Goal: Task Accomplishment & Management: Use online tool/utility

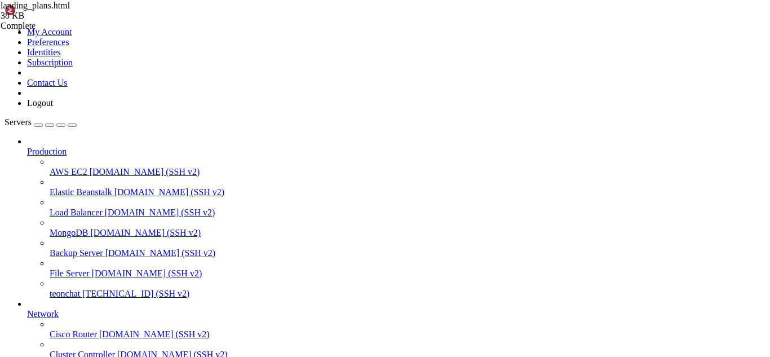
scroll to position [181, 0]
drag, startPoint x: 153, startPoint y: 772, endPoint x: 106, endPoint y: 806, distance: 58.0
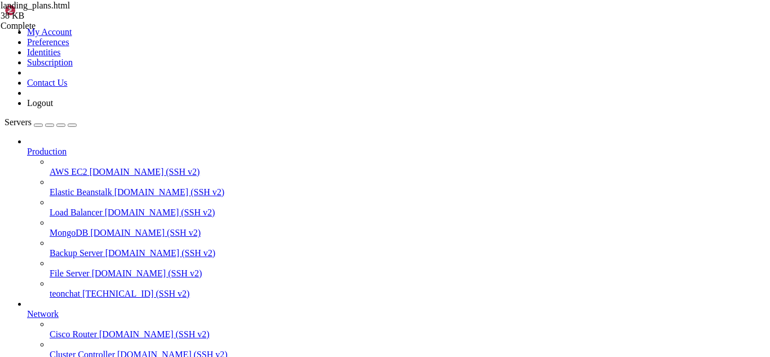
drag, startPoint x: 294, startPoint y: 863, endPoint x: 175, endPoint y: 878, distance: 119.3
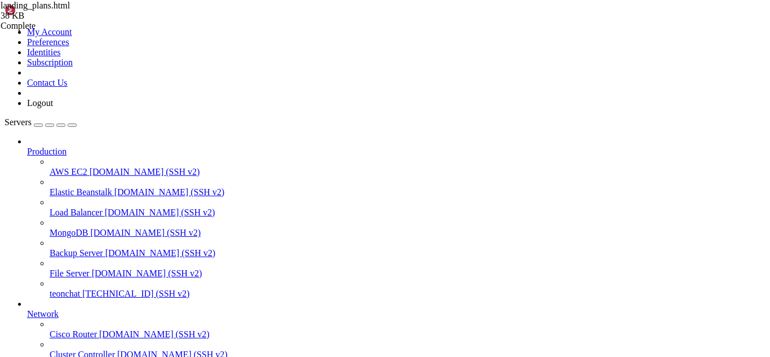
drag, startPoint x: 308, startPoint y: 924, endPoint x: 269, endPoint y: 925, distance: 38.9
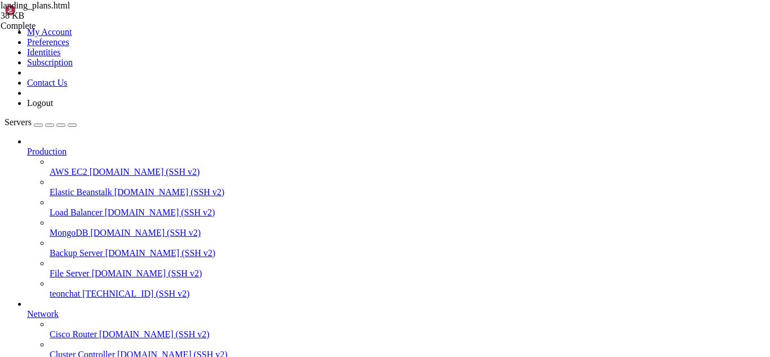
type input "/root/meuapp/flaskmkdir/oficial/app_delivery"
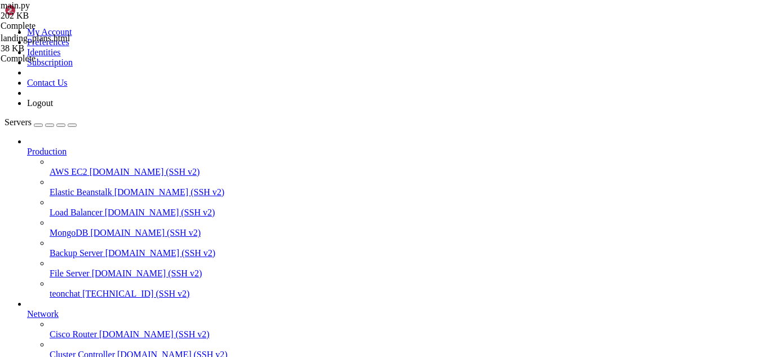
type input "e"
type input "calcula"
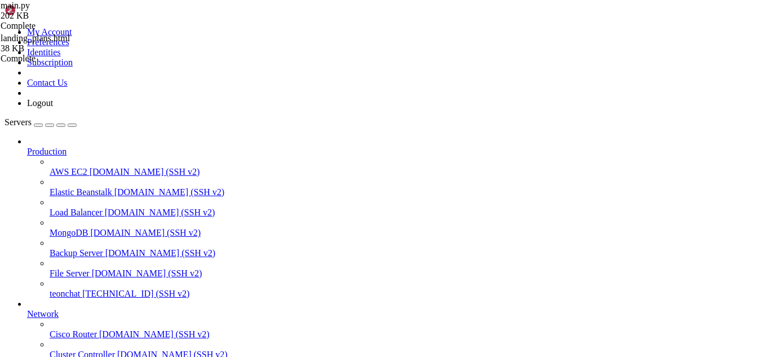
drag, startPoint x: 189, startPoint y: 260, endPoint x: 173, endPoint y: 250, distance: 19.1
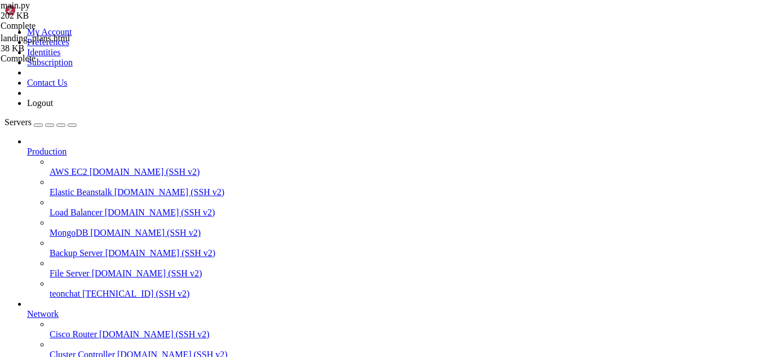
drag, startPoint x: 29, startPoint y: 704, endPoint x: 262, endPoint y: 754, distance: 238.1
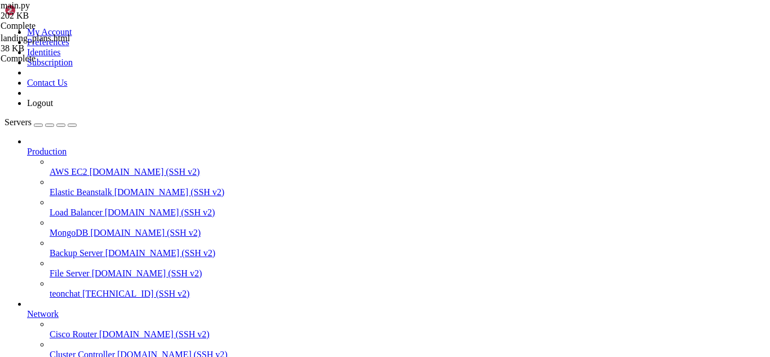
drag, startPoint x: 20, startPoint y: 669, endPoint x: 279, endPoint y: 730, distance: 265.6
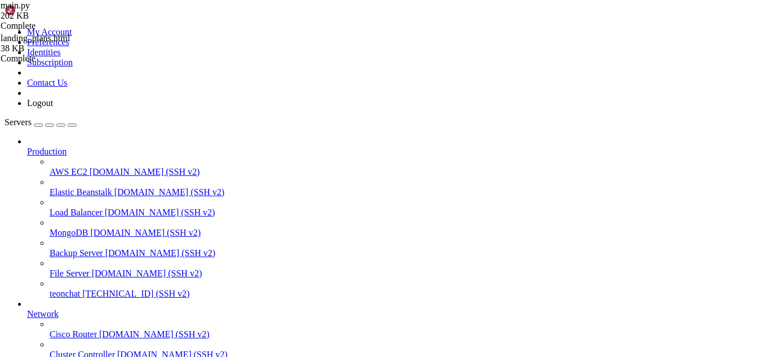
drag, startPoint x: 296, startPoint y: 712, endPoint x: 303, endPoint y: 718, distance: 8.8
drag, startPoint x: 293, startPoint y: 713, endPoint x: 109, endPoint y: 743, distance: 186.7
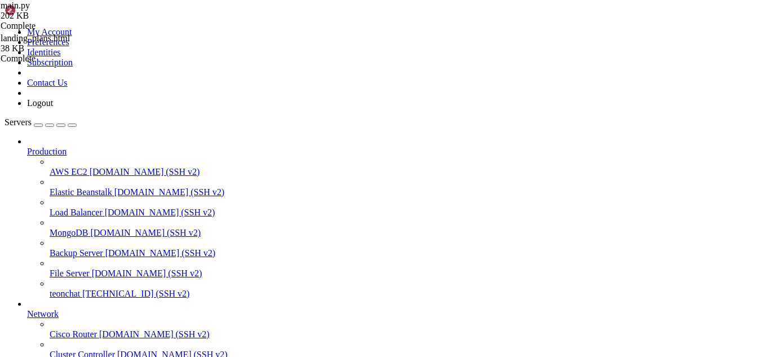
drag, startPoint x: 295, startPoint y: 761, endPoint x: 440, endPoint y: 761, distance: 144.8
drag, startPoint x: 319, startPoint y: 927, endPoint x: 309, endPoint y: 927, distance: 10.7
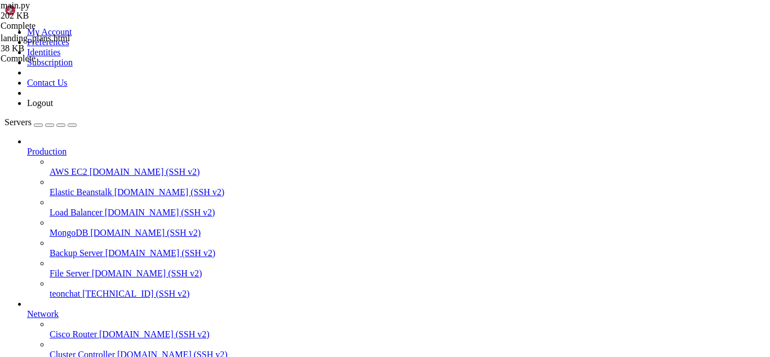
scroll to position [48, 0]
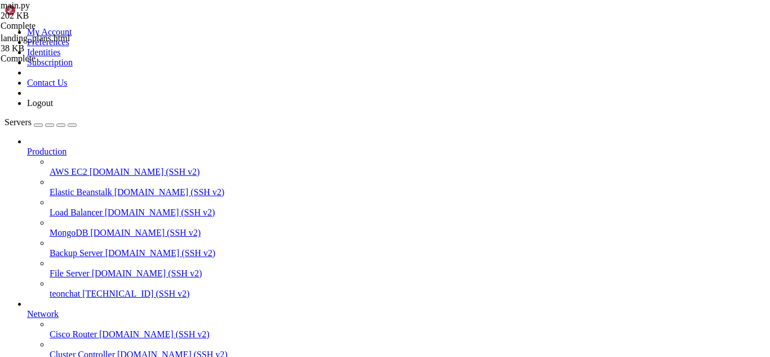
type input "/root/meuapp/flaskmkdir/oficial/app_delivery/templates/admin"
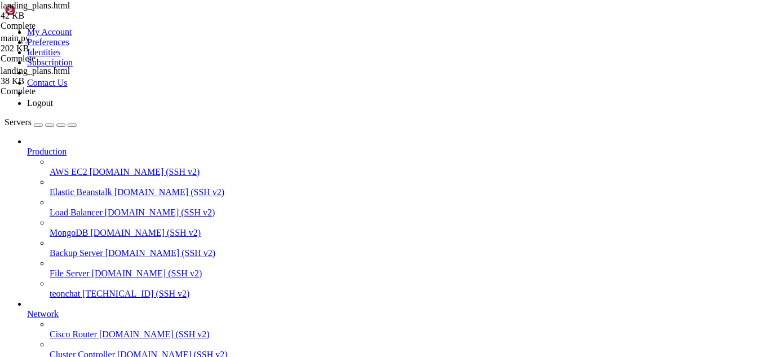
type input "/root/meuapp/flaskmkdir/oficial/app_delivery"
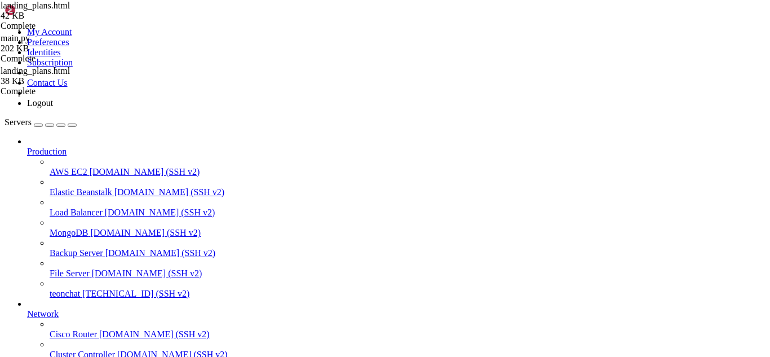
type textarea "app.run(host="0.0.0.0", port=5000, debug=True)"
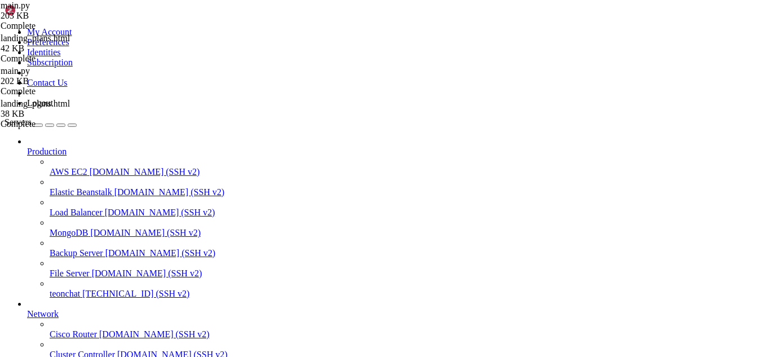
drag, startPoint x: 180, startPoint y: 171, endPoint x: 285, endPoint y: 205, distance: 109.6
type input "plans"
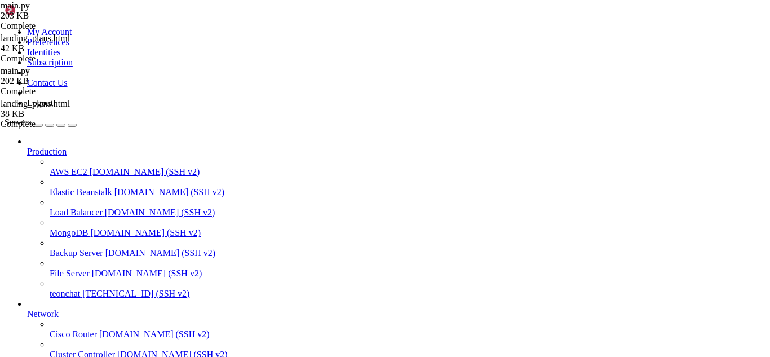
scroll to position [13423, 0]
drag, startPoint x: 176, startPoint y: 178, endPoint x: 382, endPoint y: 120, distance: 213.7
type textarea "return redirect(url_for('admin_landing_settings'))"
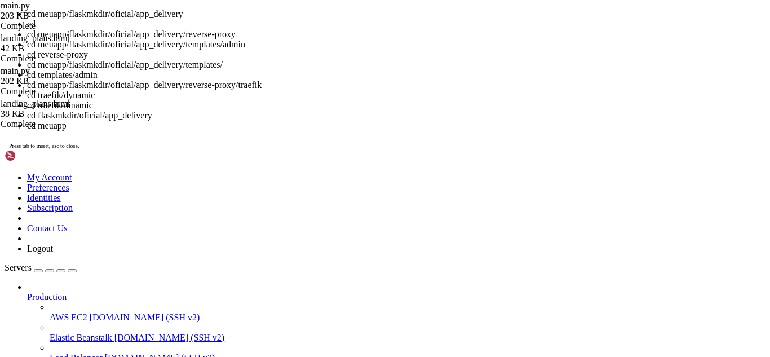
scroll to position [671, 0]
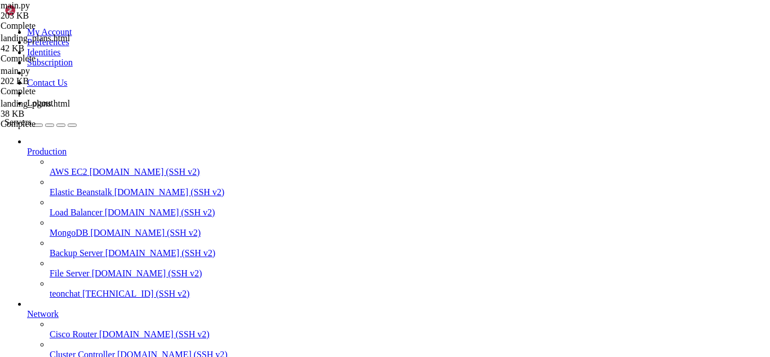
drag, startPoint x: 22, startPoint y: 782, endPoint x: 310, endPoint y: 769, distance: 288.8
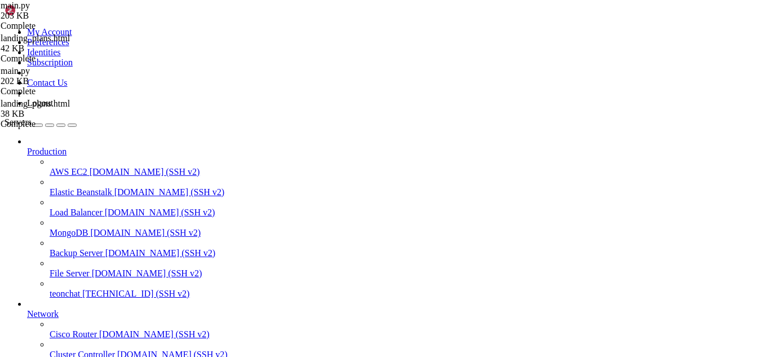
scroll to position [718, 0]
drag, startPoint x: 293, startPoint y: 705, endPoint x: 440, endPoint y: 705, distance: 146.5
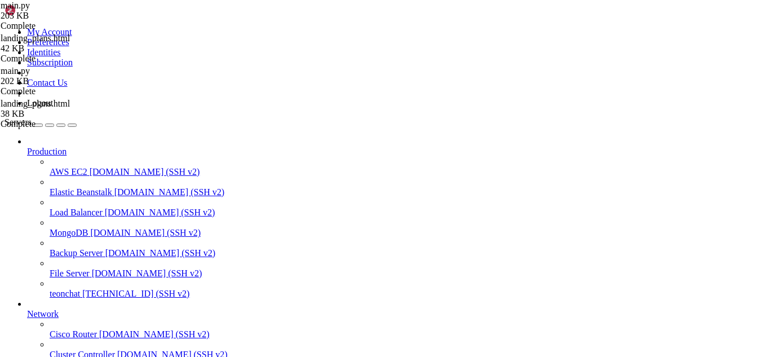
drag, startPoint x: 312, startPoint y: 928, endPoint x: 296, endPoint y: 931, distance: 16.0
drag, startPoint x: 109, startPoint y: 744, endPoint x: 9, endPoint y: 744, distance: 100.3
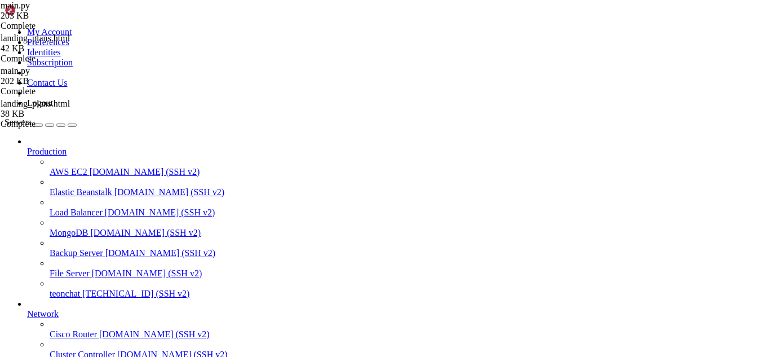
scroll to position [884, 0]
drag, startPoint x: 316, startPoint y: 925, endPoint x: 307, endPoint y: 926, distance: 9.2
drag, startPoint x: 27, startPoint y: 788, endPoint x: 278, endPoint y: 782, distance: 250.8
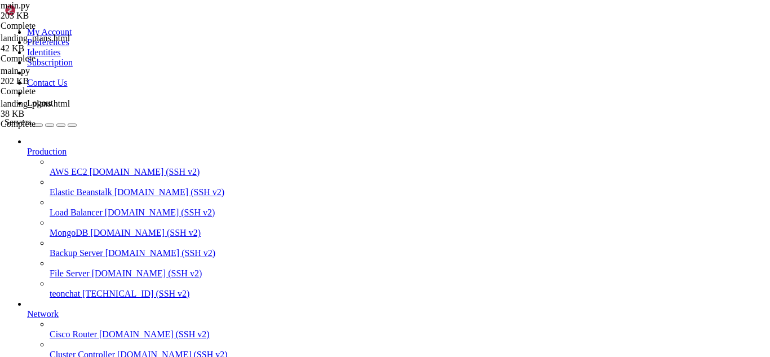
drag, startPoint x: 295, startPoint y: 784, endPoint x: 438, endPoint y: 784, distance: 143.7
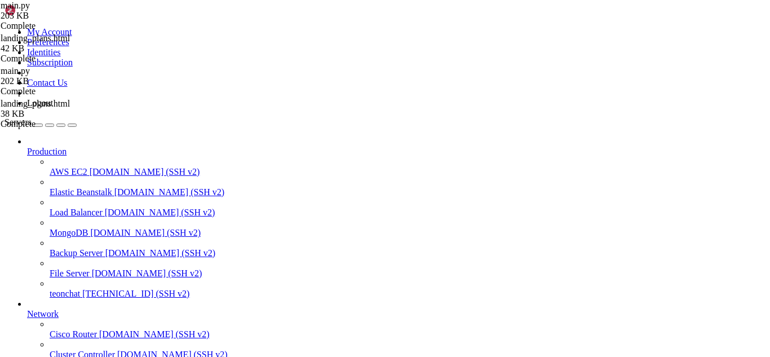
drag, startPoint x: 321, startPoint y: 929, endPoint x: 307, endPoint y: 927, distance: 14.7
drag, startPoint x: 295, startPoint y: 824, endPoint x: 397, endPoint y: 824, distance: 101.4
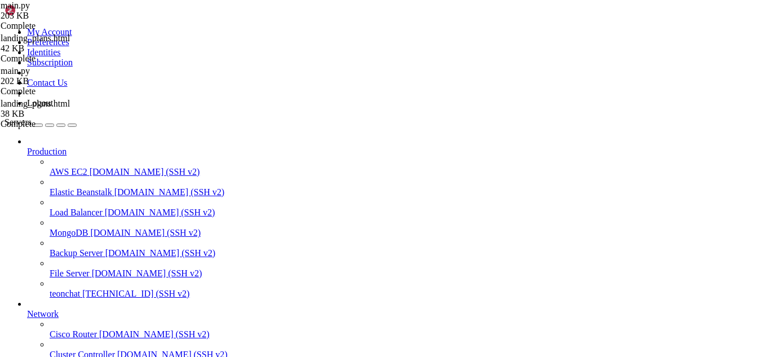
drag, startPoint x: 438, startPoint y: 661, endPoint x: 327, endPoint y: 658, distance: 111.1
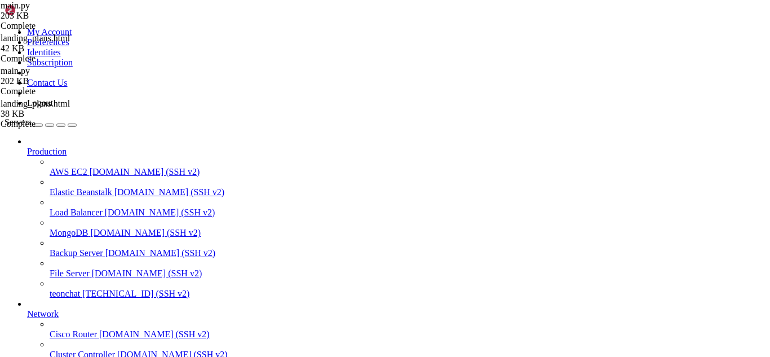
drag, startPoint x: 294, startPoint y: 658, endPoint x: 454, endPoint y: 658, distance: 159.5
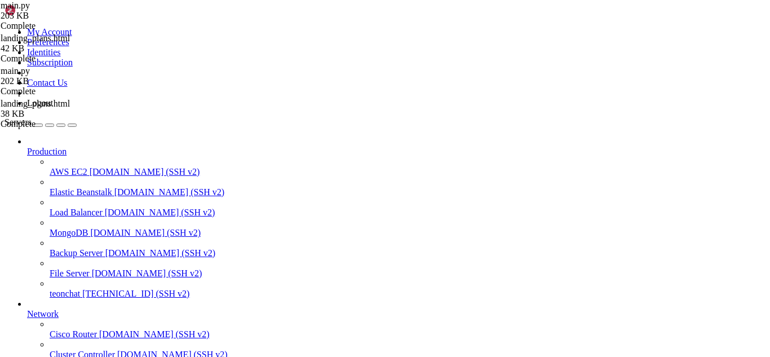
scroll to position [1018, 0]
drag, startPoint x: 333, startPoint y: 276, endPoint x: 438, endPoint y: 333, distance: 119.3
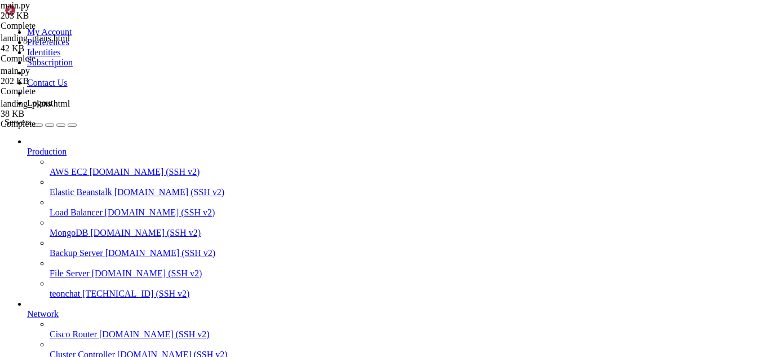
drag, startPoint x: 278, startPoint y: 929, endPoint x: 259, endPoint y: 928, distance: 19.2
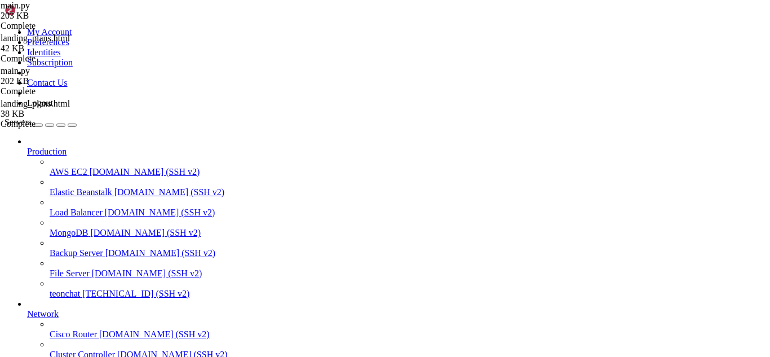
drag, startPoint x: 256, startPoint y: 924, endPoint x: 325, endPoint y: 933, distance: 69.3
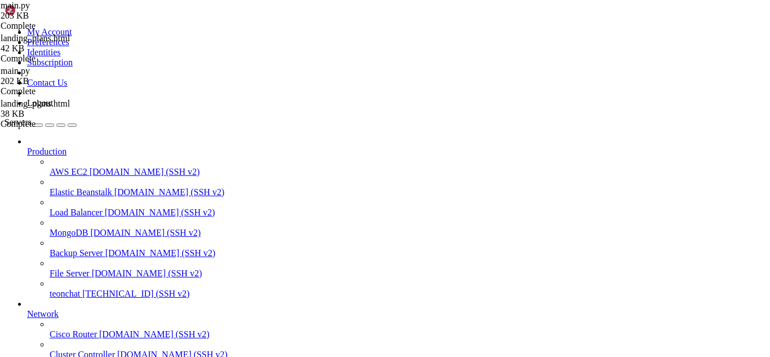
drag, startPoint x: 335, startPoint y: 929, endPoint x: 313, endPoint y: 929, distance: 22.0
drag, startPoint x: 340, startPoint y: 920, endPoint x: 298, endPoint y: 922, distance: 41.8
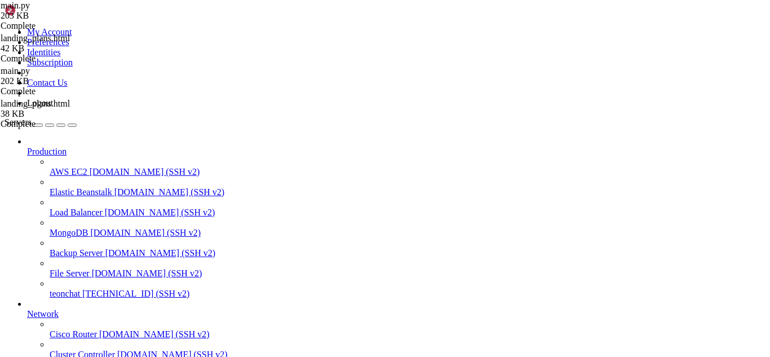
scroll to position [1538, 0]
drag, startPoint x: 12, startPoint y: 705, endPoint x: 555, endPoint y: 882, distance: 571.3
drag, startPoint x: 9, startPoint y: 871, endPoint x: 339, endPoint y: 901, distance: 331.0
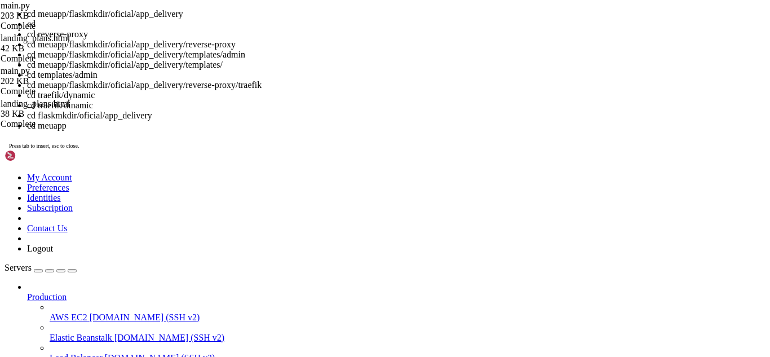
scroll to position [1570, 0]
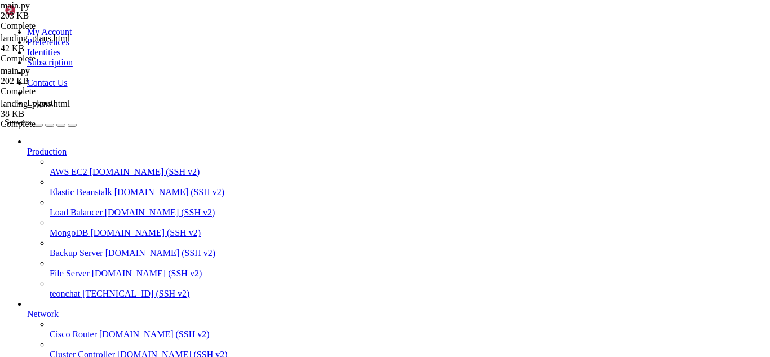
drag, startPoint x: 380, startPoint y: 919, endPoint x: 330, endPoint y: 920, distance: 49.6
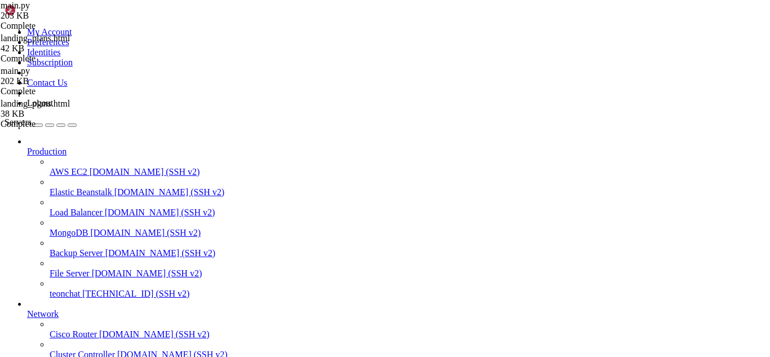
scroll to position [0, 0]
type input "/root/meuapp/flaskmkdir/oficial/app_delivery/templates/admin"
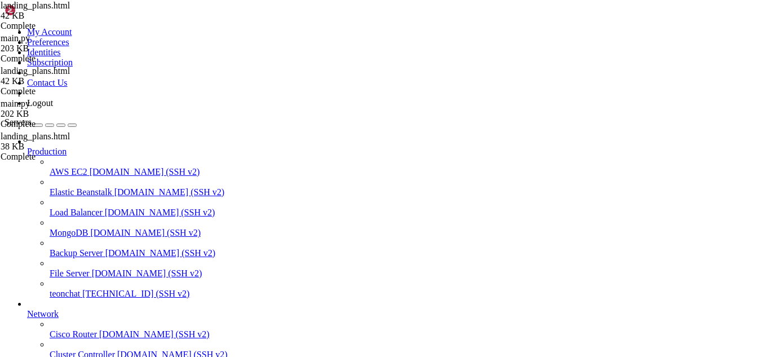
scroll to position [15020, 0]
drag, startPoint x: 179, startPoint y: 12, endPoint x: 221, endPoint y: 35, distance: 48.2
type input "127.0"
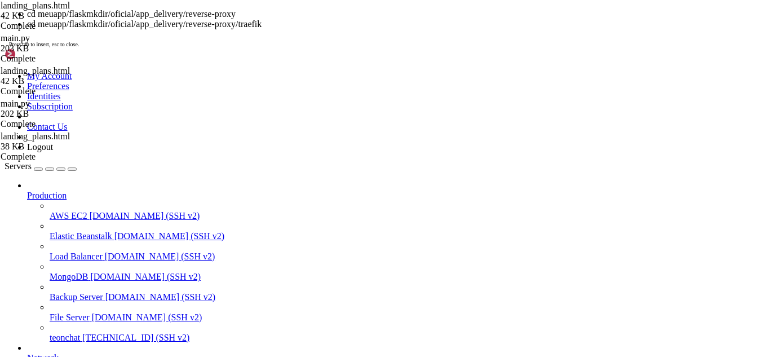
scroll to position [1814, 0]
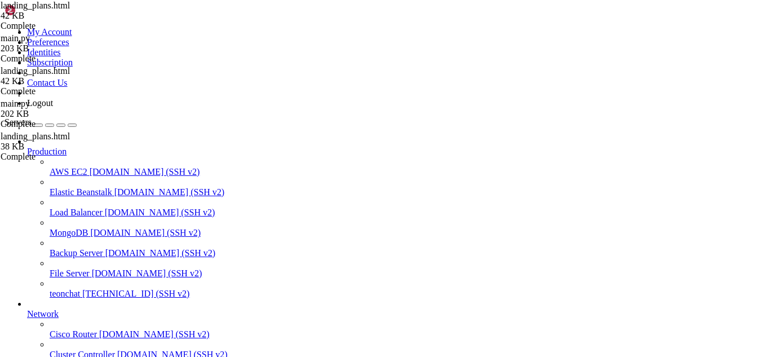
drag, startPoint x: 355, startPoint y: 928, endPoint x: 317, endPoint y: 929, distance: 38.3
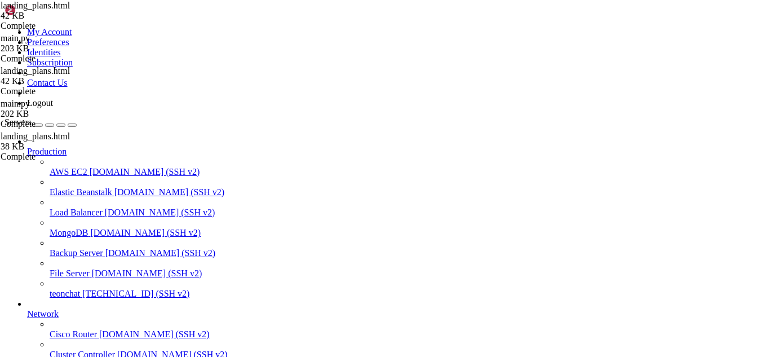
scroll to position [2027, 0]
drag, startPoint x: 354, startPoint y: 925, endPoint x: 326, endPoint y: 924, distance: 28.8
drag, startPoint x: 9, startPoint y: 698, endPoint x: 294, endPoint y: 920, distance: 360.9
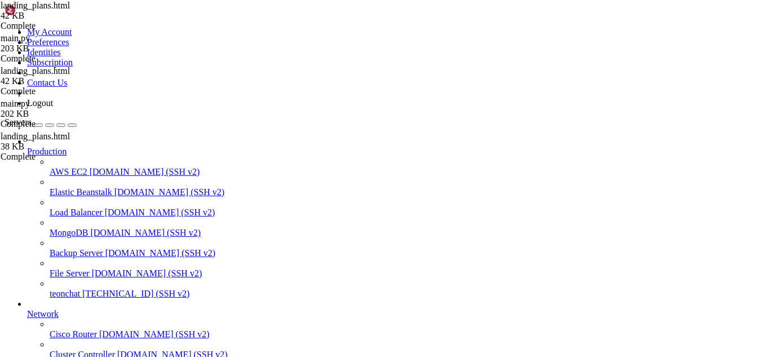
drag, startPoint x: 326, startPoint y: 927, endPoint x: 302, endPoint y: 936, distance: 25.9
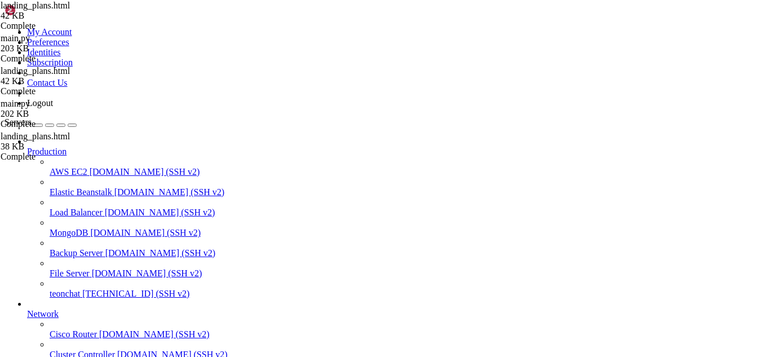
drag, startPoint x: 329, startPoint y: 925, endPoint x: 308, endPoint y: 911, distance: 25.0
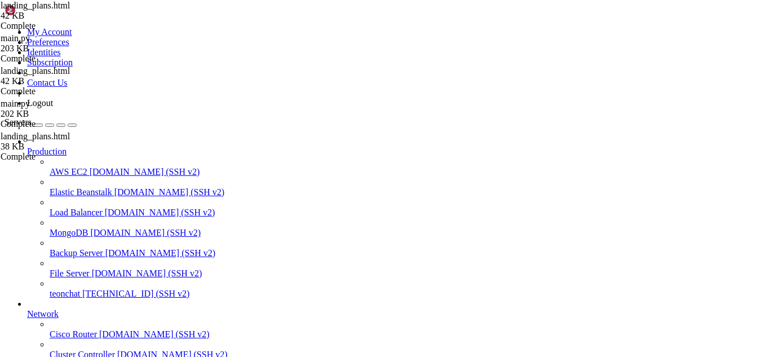
drag, startPoint x: 329, startPoint y: 925, endPoint x: 326, endPoint y: 903, distance: 21.5
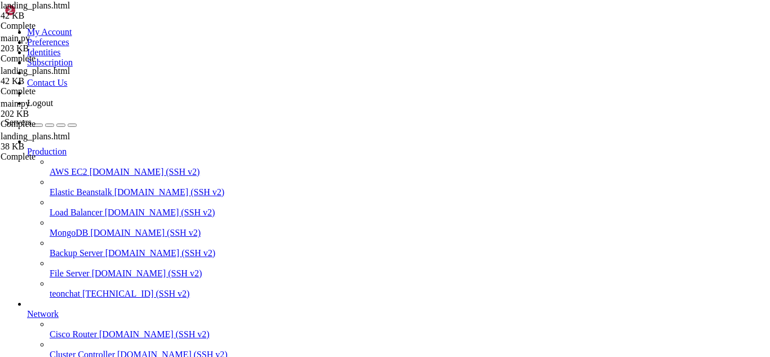
type input "/root/meuapp/flaskmkdir/oficial/app_delivery"
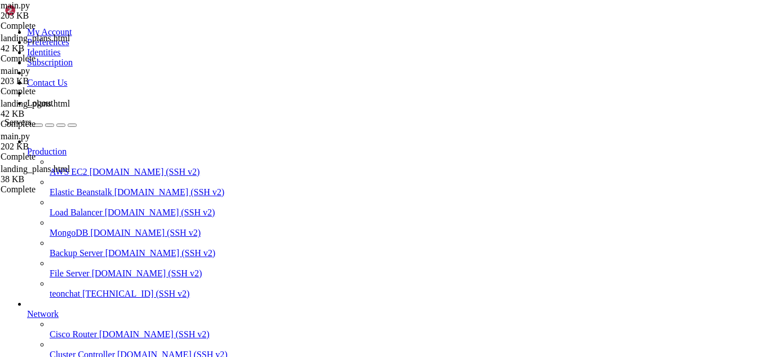
scroll to position [0, 1]
type textarea "x# -*- coding: utf-8 -*-"
paste input "app.config["SERVER_NAME"] = "typechat.online""
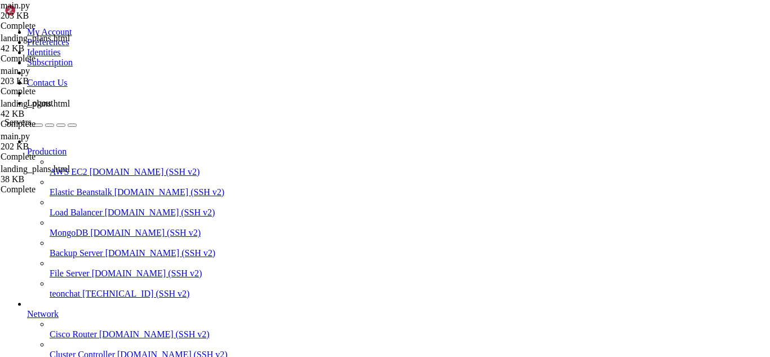
type input "app.config["SERVER_NAME"] ="
type textarea "app.config["SERVER_NAME"] = os.getenv("SERVER_NAME", "typechat.online")"
drag, startPoint x: 435, startPoint y: 190, endPoint x: 184, endPoint y: 190, distance: 250.7
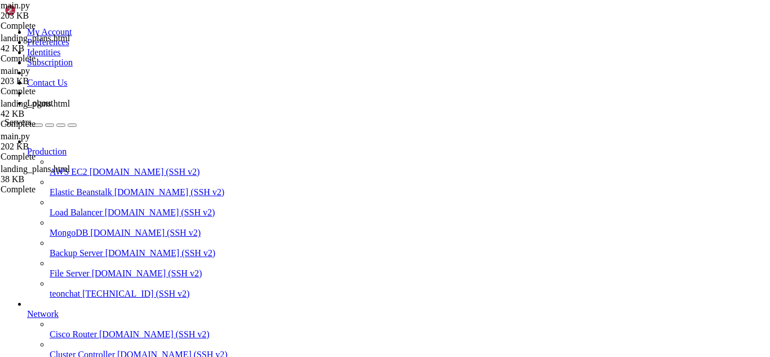
scroll to position [3566, 0]
drag, startPoint x: 8, startPoint y: 699, endPoint x: 300, endPoint y: 887, distance: 347.6
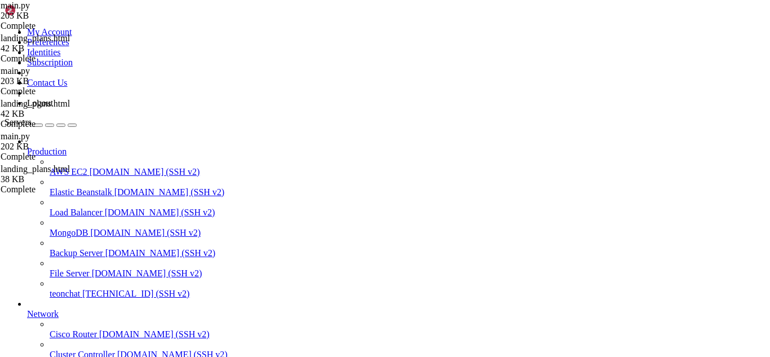
paste input "@app.route("/admin/login""
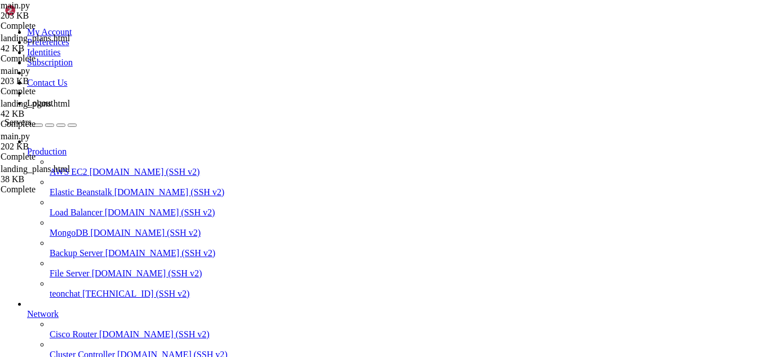
type input "/admin/login"
type textarea "@app.route('/admin/login', methods=['GET', 'POST'])"
type input "/admin/login"
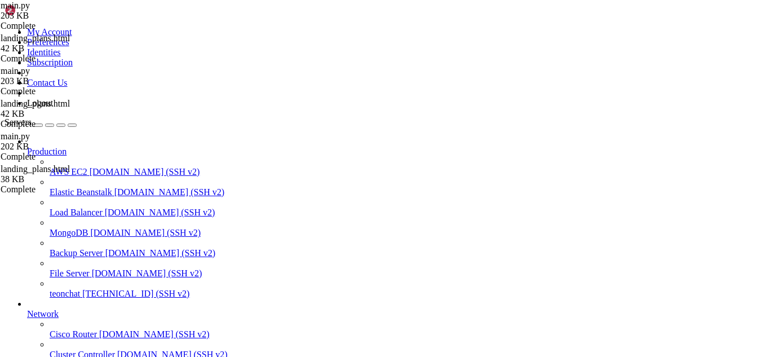
type textarea "return render_template('admin/login.html', settings=settings)"
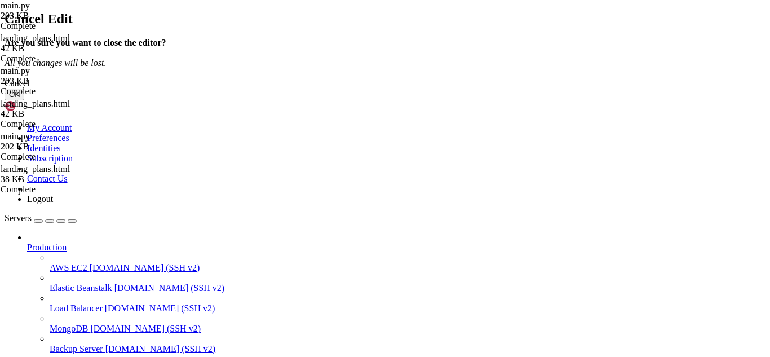
click at [24, 100] on button "OK" at bounding box center [15, 94] width 20 height 12
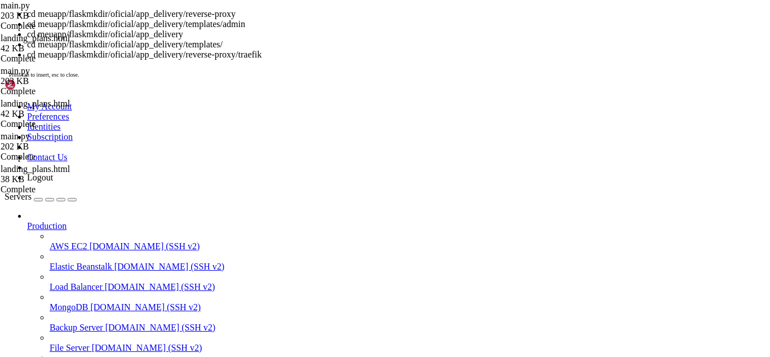
scroll to position [3589, 0]
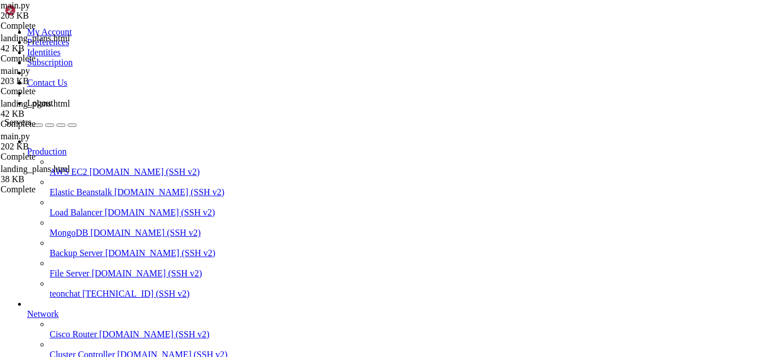
click at [30, 10] on span "main.py" at bounding box center [15, 6] width 29 height 10
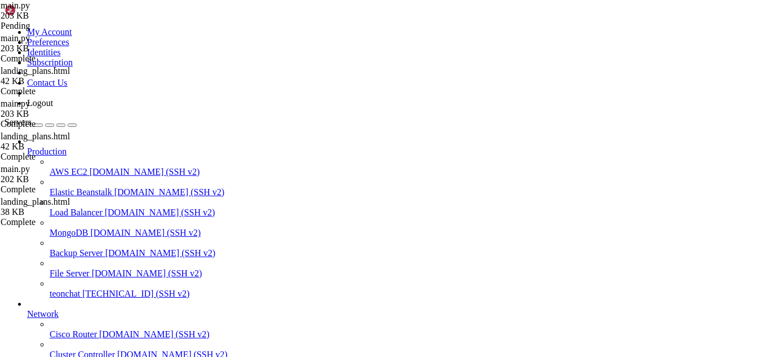
type input "admin/login"
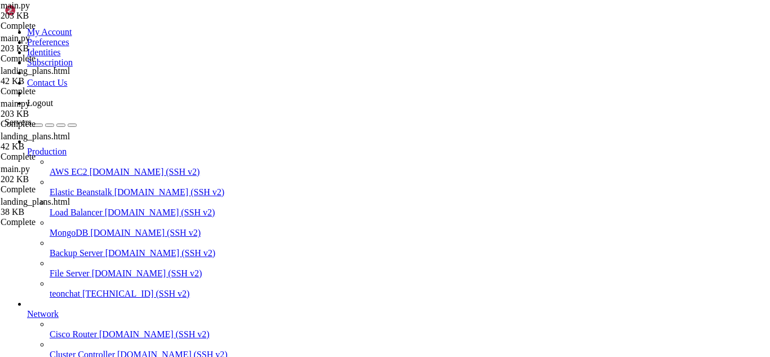
drag, startPoint x: 174, startPoint y: 91, endPoint x: 374, endPoint y: 261, distance: 262.6
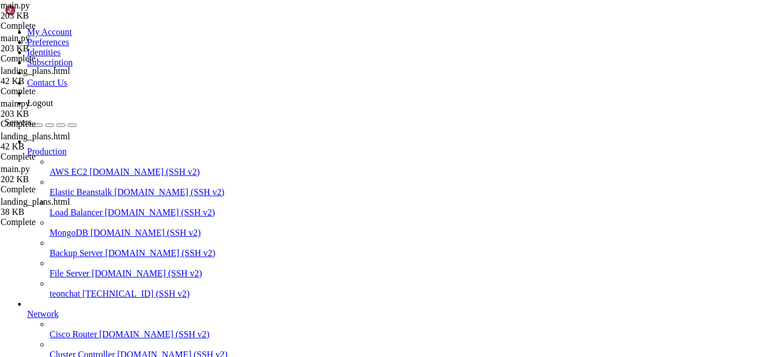
type textarea "recent_orders=recent_orders)"
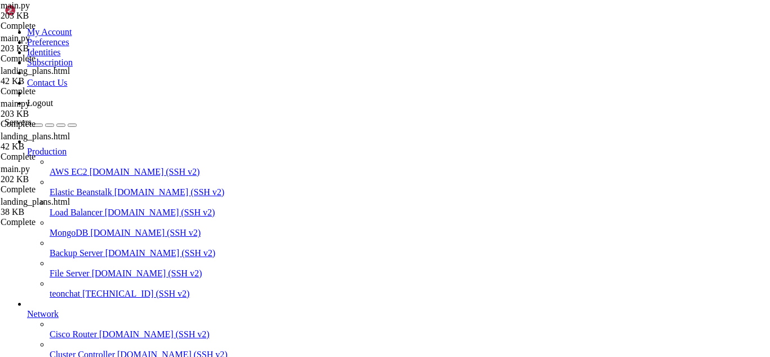
drag, startPoint x: 176, startPoint y: 7, endPoint x: 186, endPoint y: 50, distance: 43.9
drag, startPoint x: 75, startPoint y: 885, endPoint x: 33, endPoint y: 874, distance: 43.6
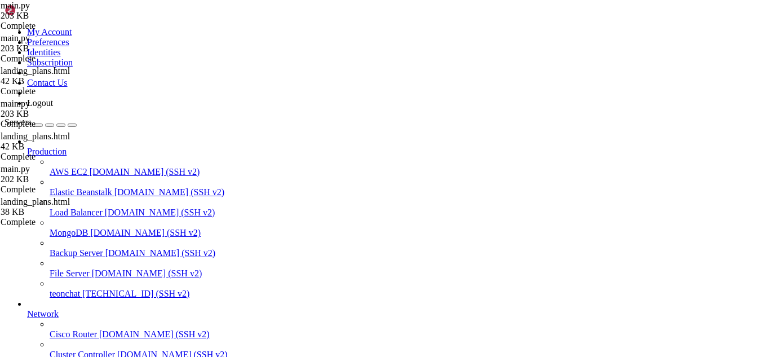
drag, startPoint x: 355, startPoint y: 920, endPoint x: 326, endPoint y: 927, distance: 29.7
